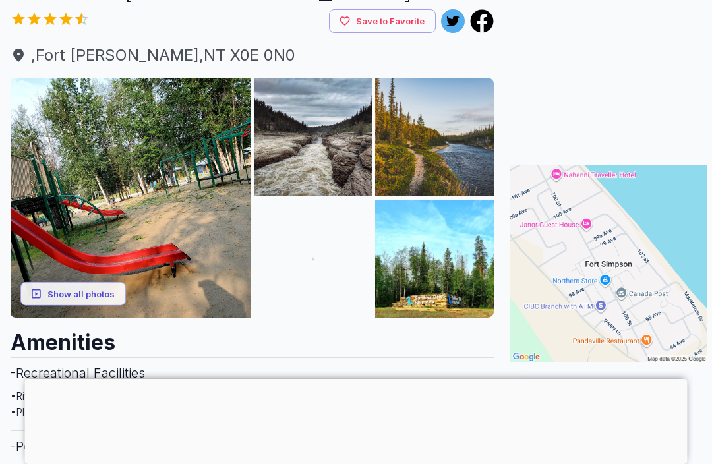
click at [71, 331] on h2 "Amenities" at bounding box center [252, 338] width 483 height 40
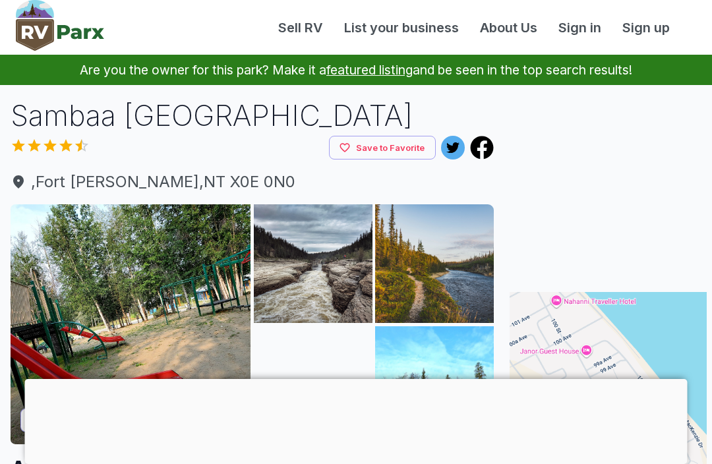
click at [112, 272] on img at bounding box center [131, 324] width 240 height 240
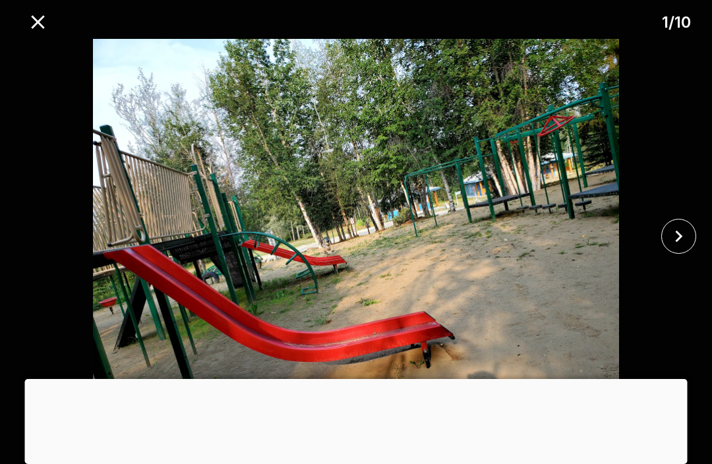
click at [672, 240] on icon "close" at bounding box center [678, 236] width 23 height 23
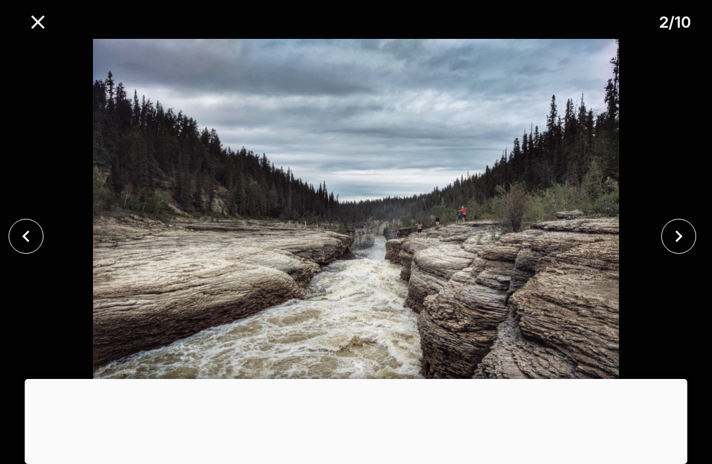
click at [673, 229] on icon "close" at bounding box center [678, 236] width 23 height 23
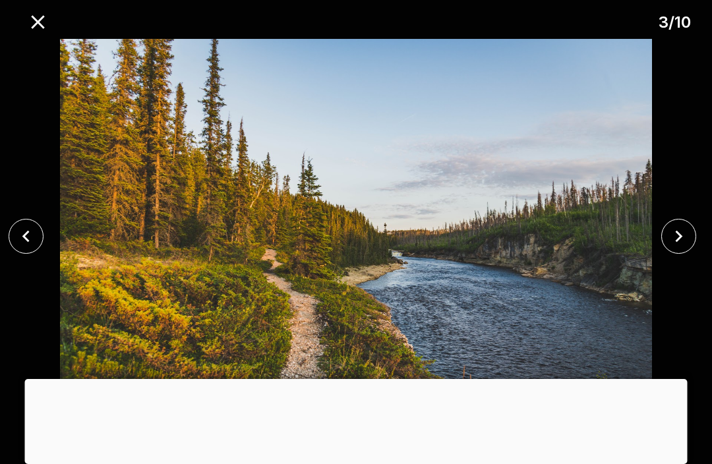
click at [666, 235] on button "close" at bounding box center [678, 236] width 35 height 35
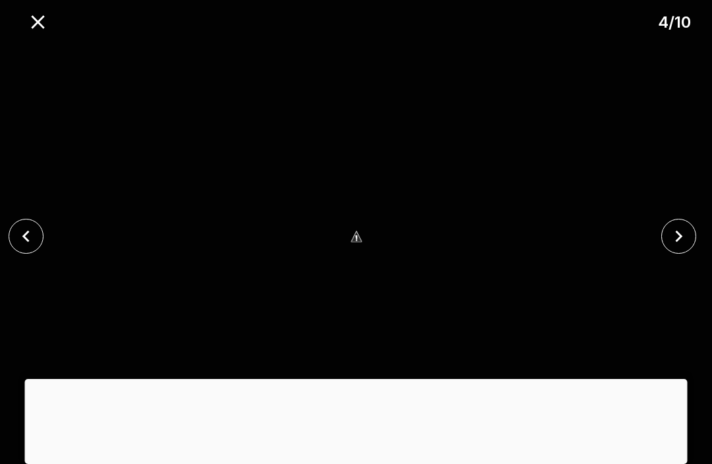
click at [672, 236] on icon "close" at bounding box center [678, 236] width 23 height 23
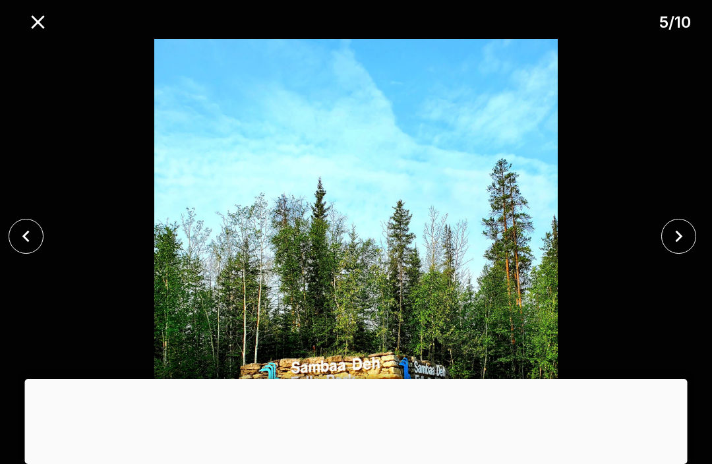
click at [673, 234] on icon "close" at bounding box center [678, 236] width 23 height 23
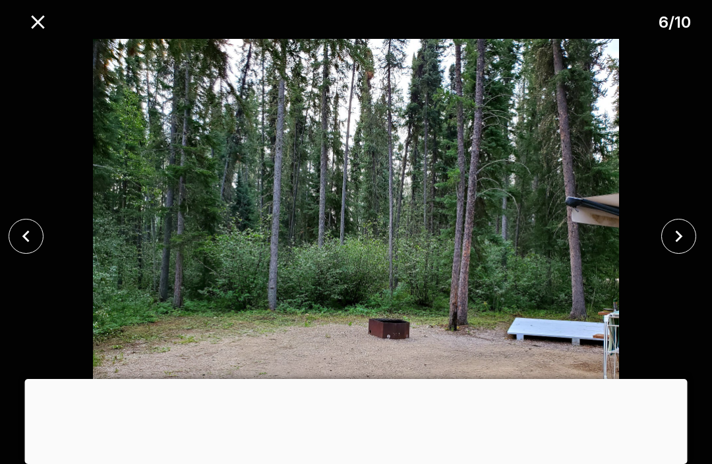
click at [357, 379] on div at bounding box center [356, 379] width 663 height 0
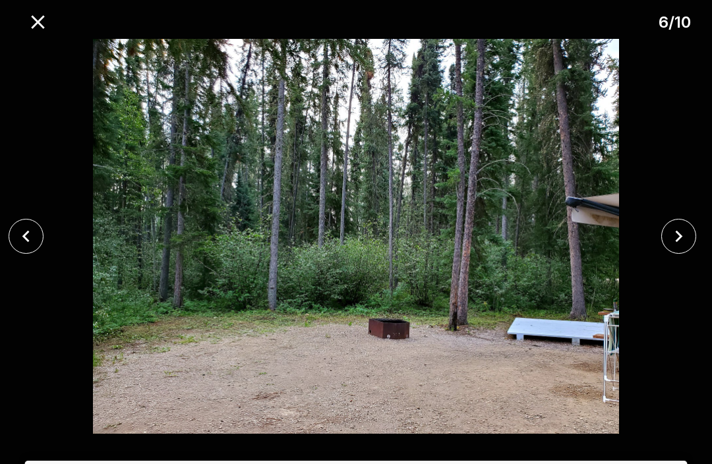
click at [673, 235] on icon "close" at bounding box center [678, 236] width 23 height 23
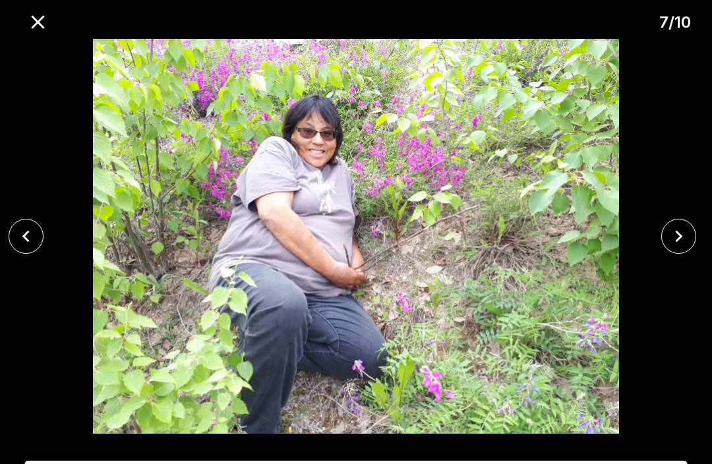
click at [680, 231] on icon "close" at bounding box center [678, 236] width 23 height 23
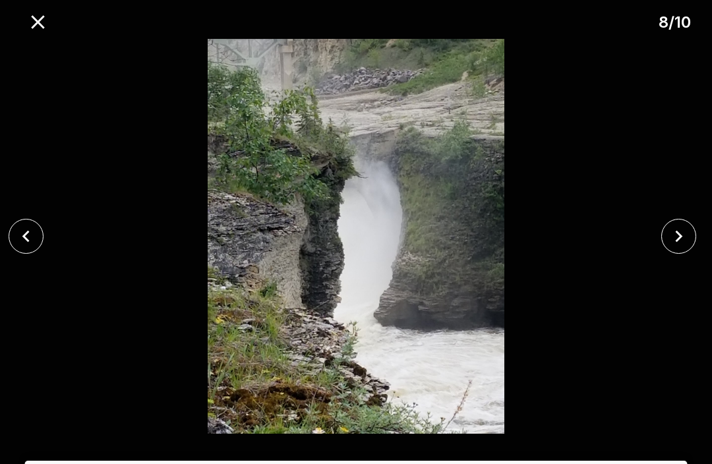
click at [681, 231] on icon "close" at bounding box center [678, 236] width 23 height 23
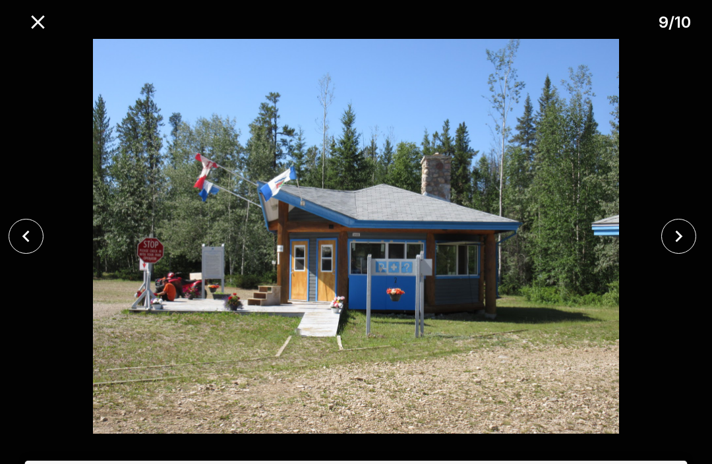
click at [687, 235] on icon "close" at bounding box center [678, 236] width 23 height 23
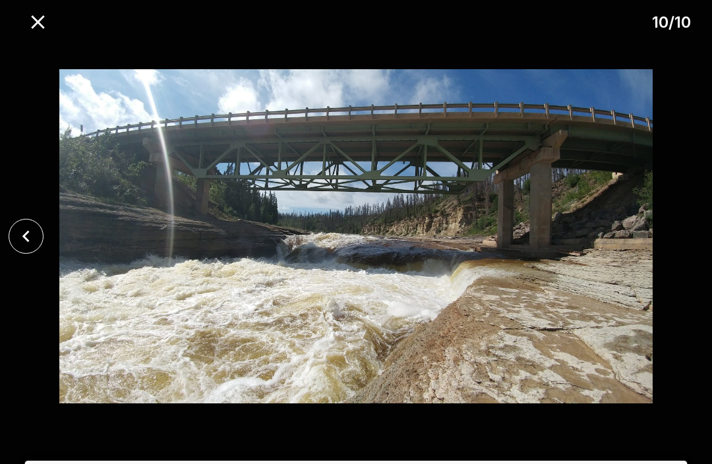
click at [44, 17] on icon "close" at bounding box center [37, 21] width 13 height 13
